Goal: Information Seeking & Learning: Learn about a topic

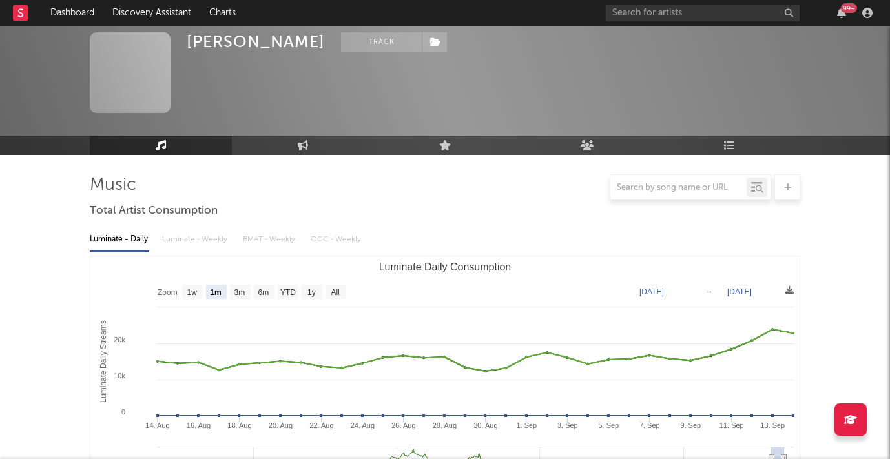
select select "1m"
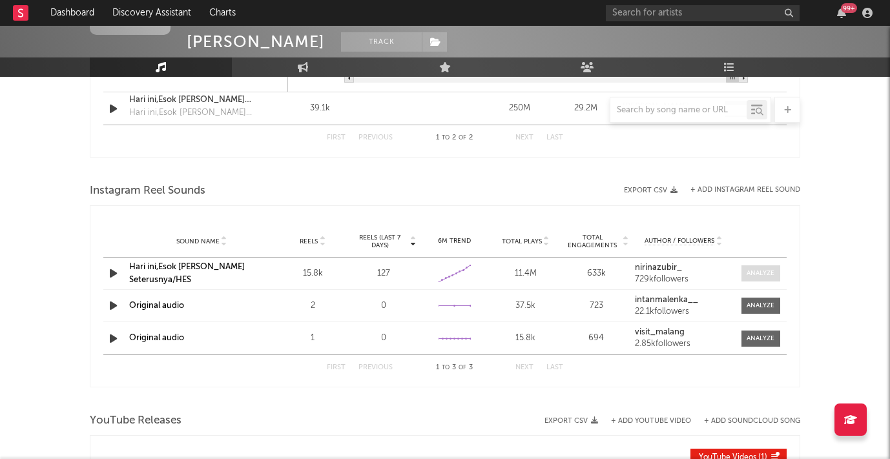
click at [767, 272] on div at bounding box center [760, 274] width 28 height 10
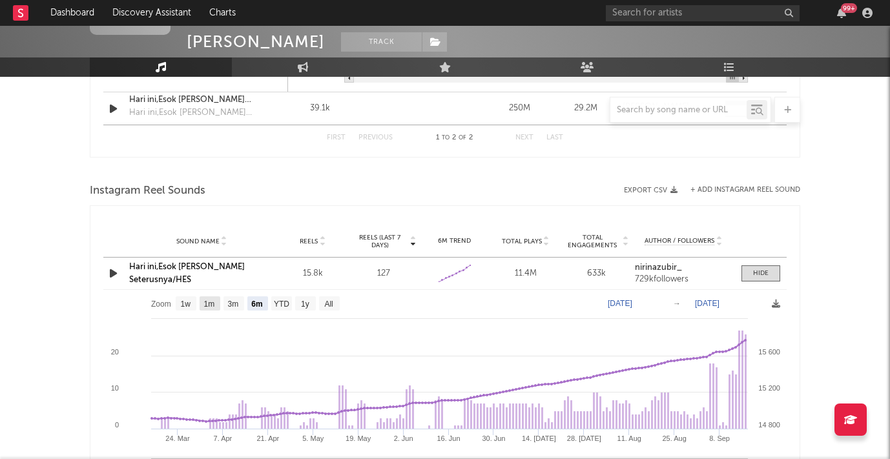
click at [214, 301] on text "1m" at bounding box center [209, 304] width 11 height 9
select select "1m"
type input "[DATE]"
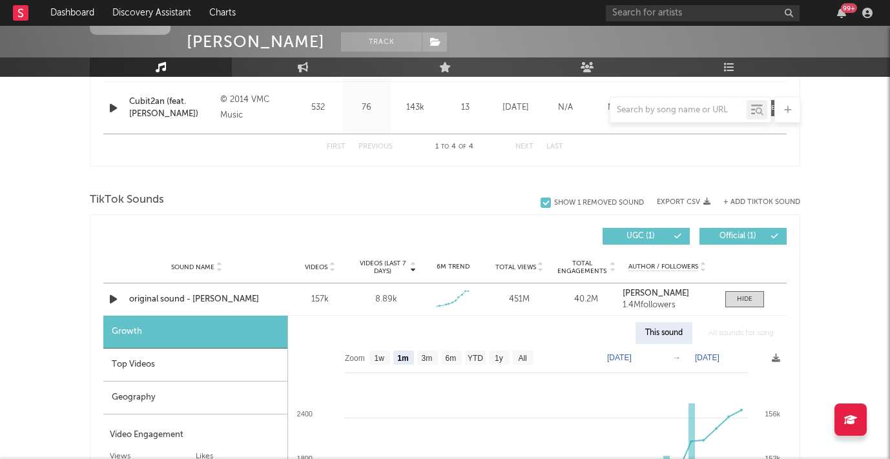
scroll to position [1331, 0]
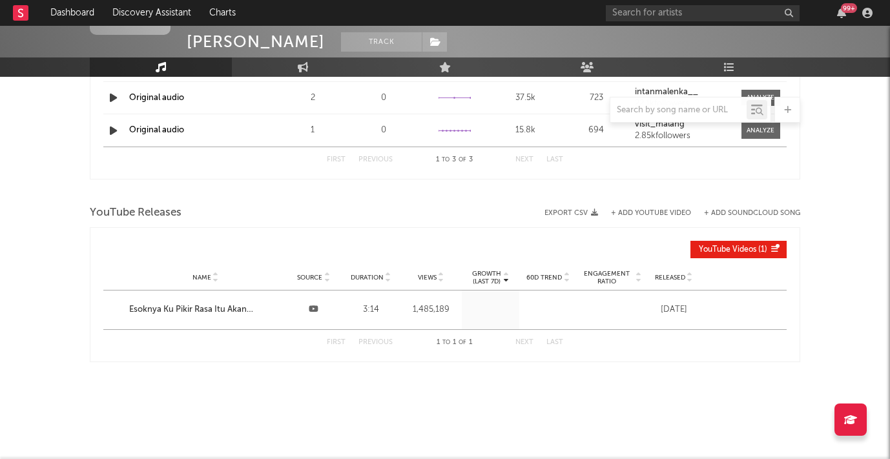
scroll to position [1149, 0]
select select "6m"
click at [627, 9] on input "text" at bounding box center [703, 13] width 194 height 16
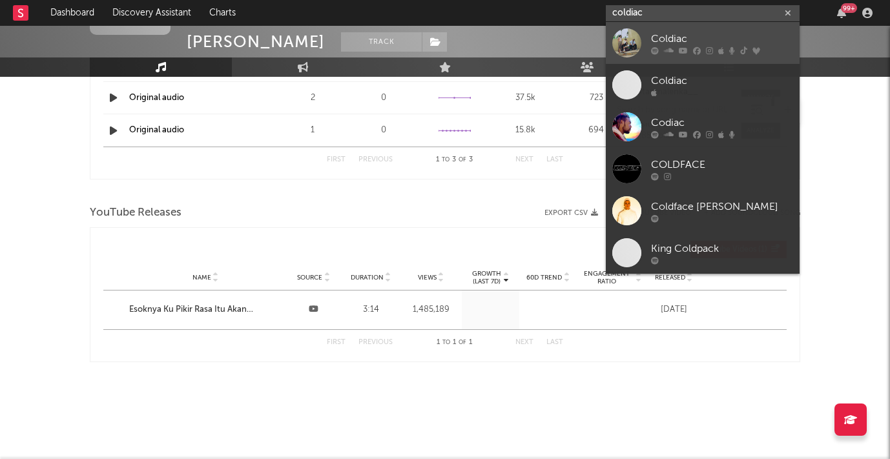
type input "coldiac"
click at [686, 46] on icon at bounding box center [683, 50] width 9 height 8
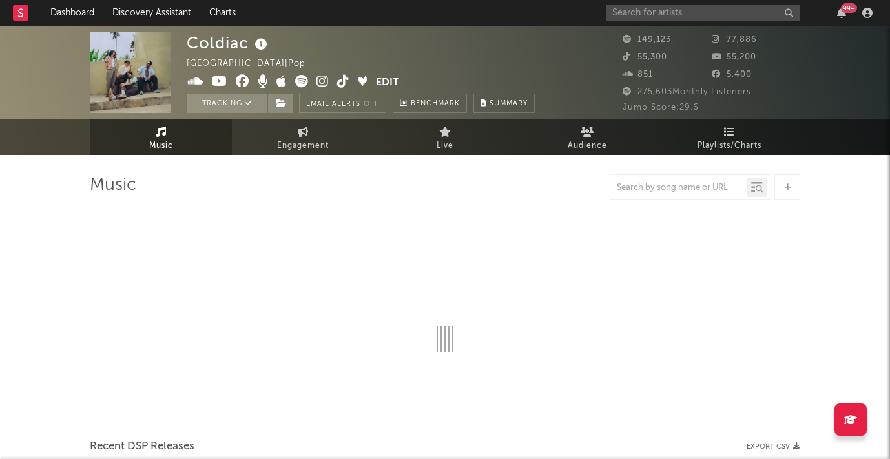
select select "6m"
